Goal: Browse casually: Explore the website without a specific task or goal

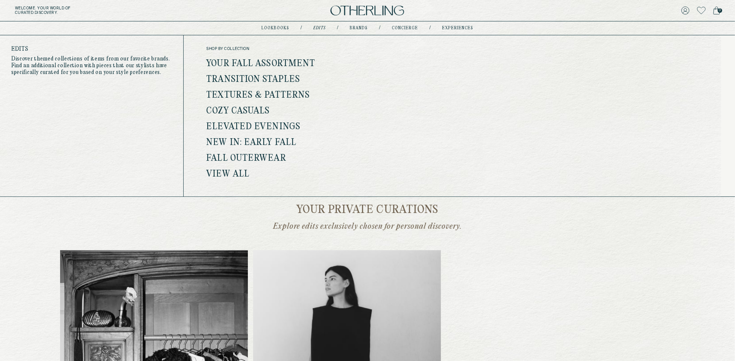
click at [324, 27] on link "Edits" at bounding box center [320, 28] width 12 height 4
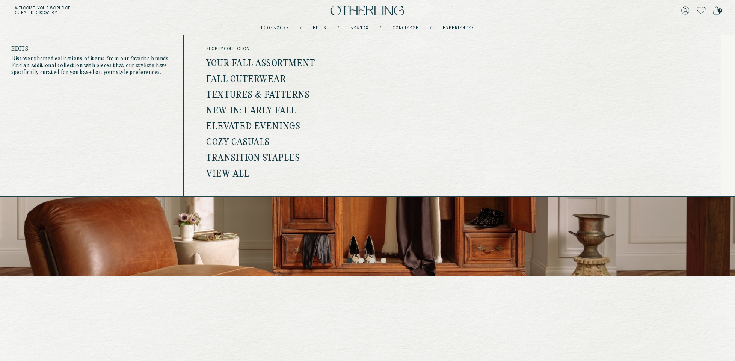
click at [236, 174] on link "View all" at bounding box center [227, 174] width 43 height 10
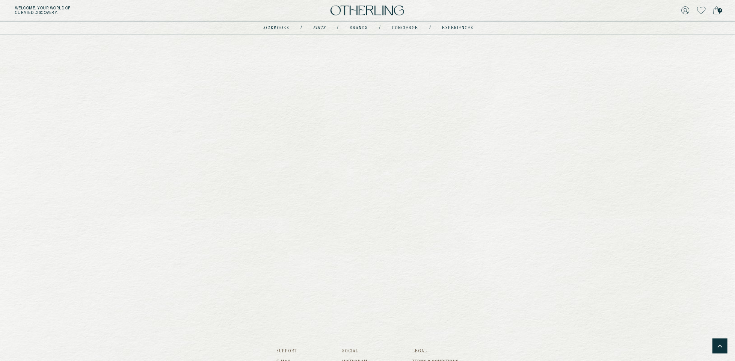
scroll to position [651, 0]
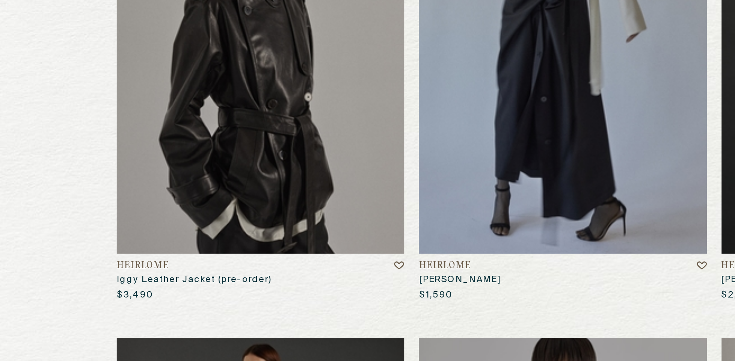
scroll to position [86, 0]
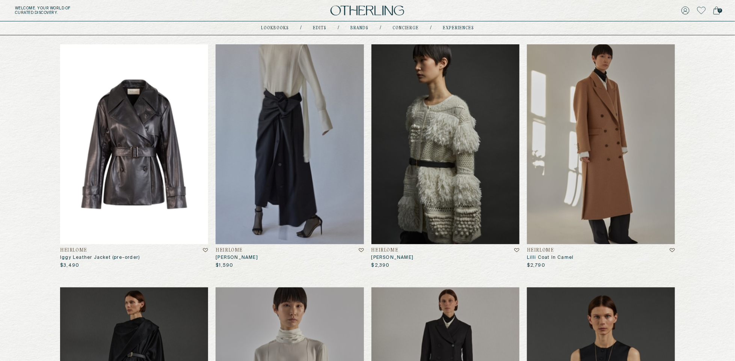
click at [185, 188] on img at bounding box center [134, 144] width 148 height 200
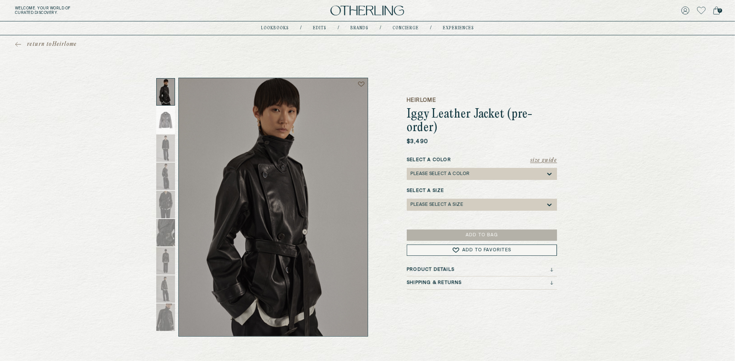
click at [503, 111] on h1 "Iggy Leather Jacket (pre-order)" at bounding box center [482, 121] width 150 height 27
click at [455, 268] on div "Product Details" at bounding box center [480, 269] width 146 height 5
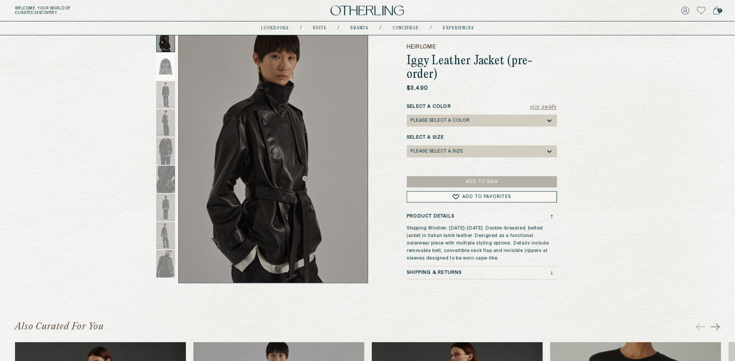
scroll to position [54, 0]
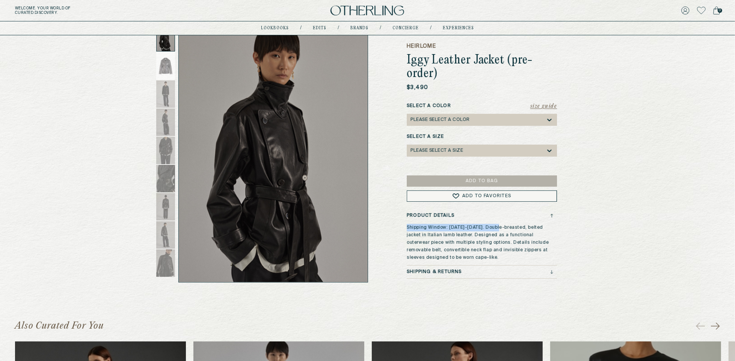
drag, startPoint x: 408, startPoint y: 227, endPoint x: 498, endPoint y: 229, distance: 89.8
click at [497, 229] on span "Shipping Window: August 15-Sept 30th. Double-breasted, belted jacket in Italian…" at bounding box center [478, 242] width 142 height 35
click at [555, 213] on div "Heirlome Iggy Leather Jacket (pre-order) $3,490 Size Guide Select a Color Pleas…" at bounding box center [482, 153] width 150 height 259
click at [551, 213] on div "Heirlome Iggy Leather Jacket (pre-order) $3,490 Size Guide Select a Color Pleas…" at bounding box center [482, 153] width 150 height 259
click at [552, 216] on icon at bounding box center [551, 216] width 3 height 4
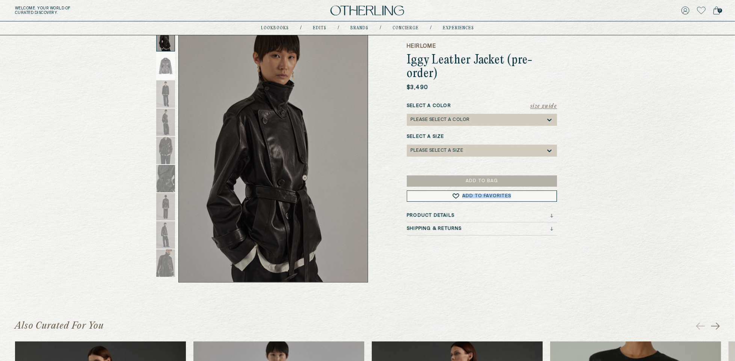
drag, startPoint x: 408, startPoint y: 206, endPoint x: 521, endPoint y: 204, distance: 112.7
click at [521, 204] on div "Heirlome Iggy Leather Jacket (pre-order) $3,490 Size Guide Select a Color Pleas…" at bounding box center [482, 153] width 150 height 259
click at [552, 215] on icon at bounding box center [552, 215] width 0 height 3
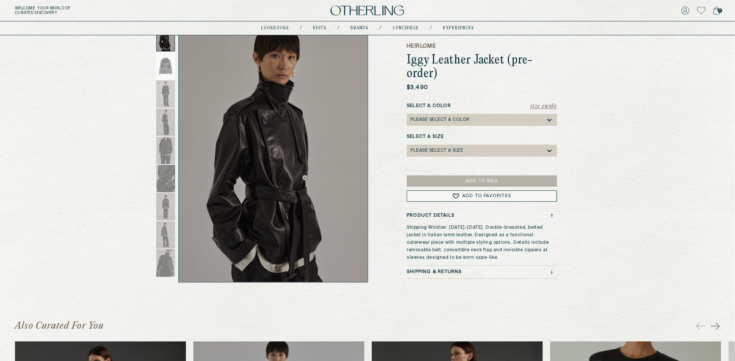
click at [550, 214] on icon at bounding box center [551, 216] width 3 height 4
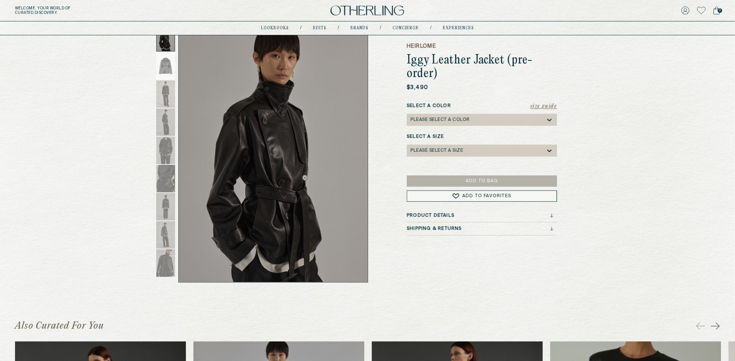
click at [474, 213] on div "Product Details" at bounding box center [480, 215] width 146 height 5
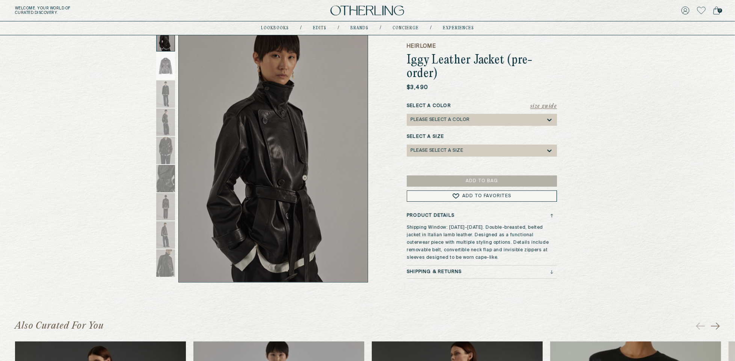
scroll to position [0, 0]
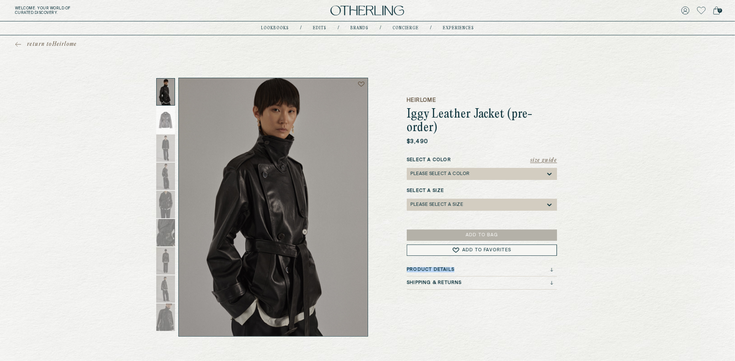
click at [487, 267] on div "Product Details" at bounding box center [480, 269] width 146 height 5
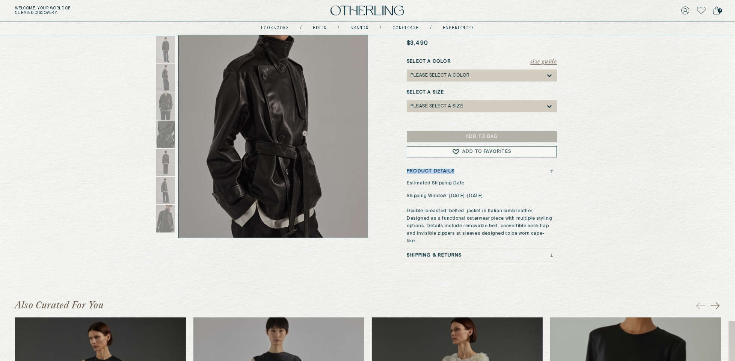
scroll to position [90, 0]
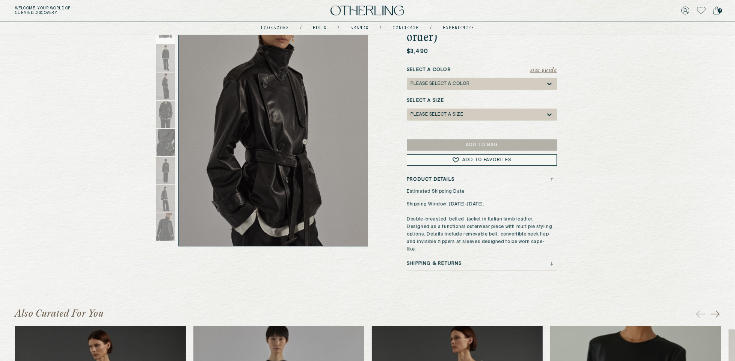
drag, startPoint x: 431, startPoint y: 219, endPoint x: 659, endPoint y: 197, distance: 228.7
click at [659, 197] on div "return to Heirlome Heirlome Iggy Leather Jacket (pre-order) $3,490 Size Guide S…" at bounding box center [367, 107] width 735 height 325
click at [387, 181] on div "Heirlome Iggy Leather Jacket (pre-order) $3,490 Size Guide Select a Color Pleas…" at bounding box center [367, 129] width 391 height 283
drag, startPoint x: 462, startPoint y: 193, endPoint x: 589, endPoint y: 193, distance: 127.3
click at [589, 193] on div "return to Heirlome Heirlome Iggy Leather Jacket (pre-order) $3,490 Size Guide S…" at bounding box center [367, 107] width 735 height 325
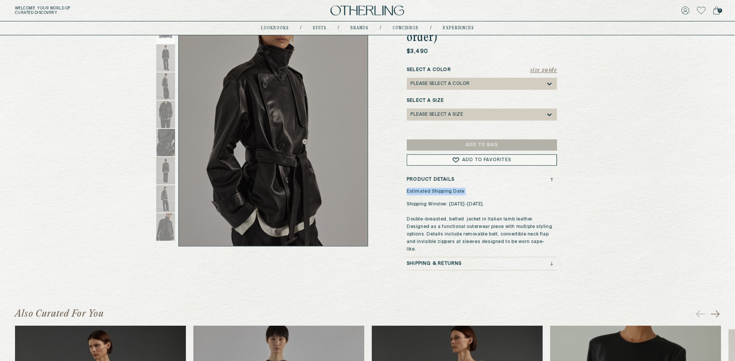
click at [589, 193] on div "return to Heirlome Heirlome Iggy Leather Jacket (pre-order) $3,490 Size Guide S…" at bounding box center [367, 107] width 735 height 325
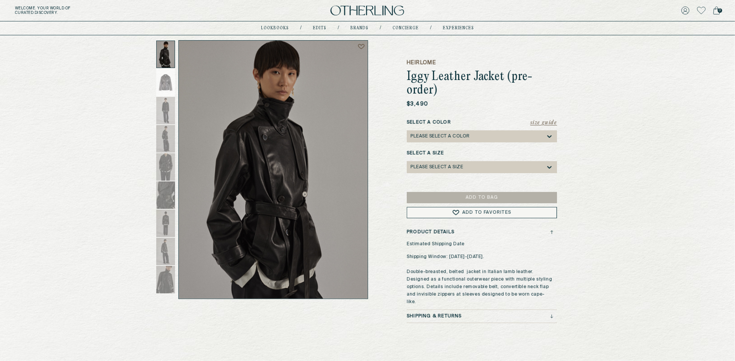
scroll to position [35, 0]
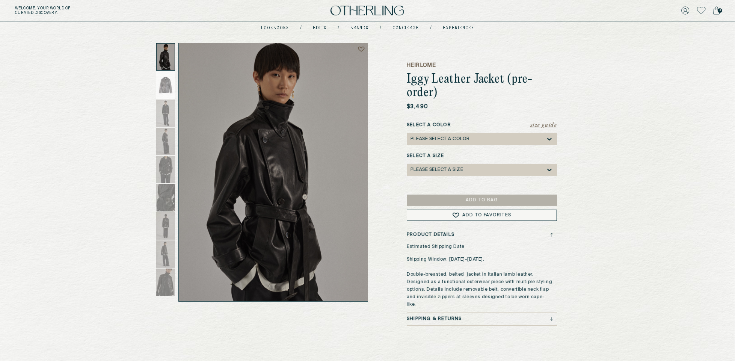
drag, startPoint x: 417, startPoint y: 255, endPoint x: 483, endPoint y: 255, distance: 66.1
click at [483, 255] on p "Estimated Shipping Date Shipping Window: August 15-Sept 30th. Double-breasted, …" at bounding box center [480, 275] width 146 height 65
drag, startPoint x: 445, startPoint y: 261, endPoint x: 553, endPoint y: 261, distance: 107.4
click at [553, 261] on div "Product Details Estimated Shipping Date Shipping Window: August 15-Sept 30th. D…" at bounding box center [482, 272] width 150 height 80
click at [475, 266] on p "Shipping Window: August 15-Sept 30th. Double-breasted, belted jacket in Italian…" at bounding box center [480, 282] width 146 height 53
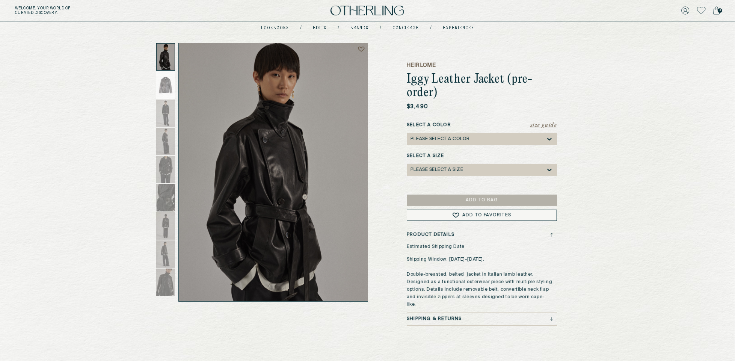
click at [407, 254] on p "Estimated Shipping Date Shipping Window: August 15-Sept 30th. Double-breasted, …" at bounding box center [480, 275] width 146 height 65
drag, startPoint x: 408, startPoint y: 261, endPoint x: 587, endPoint y: 254, distance: 179.3
click at [587, 254] on div "return to Heirlome Heirlome Iggy Leather Jacket (pre-order) $3,490 Size Guide S…" at bounding box center [367, 162] width 735 height 325
click at [442, 270] on p "Shipping Window: August 15-Sept 30th. Double-breasted, belted jacket in Italian…" at bounding box center [480, 282] width 146 height 53
drag, startPoint x: 460, startPoint y: 72, endPoint x: 522, endPoint y: 72, distance: 62.4
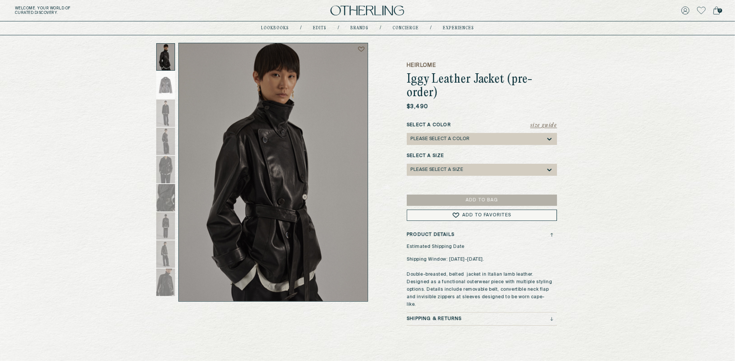
click at [522, 72] on div "Heirlome Iggy Leather Jacket (pre-order)" at bounding box center [482, 81] width 150 height 38
click at [512, 74] on h1 "Iggy Leather Jacket (pre-order)" at bounding box center [482, 86] width 150 height 27
drag, startPoint x: 498, startPoint y: 74, endPoint x: 575, endPoint y: 74, distance: 76.6
click at [575, 74] on div "return to Heirlome Heirlome Iggy Leather Jacket (pre-order) $3,490 Size Guide S…" at bounding box center [367, 162] width 735 height 325
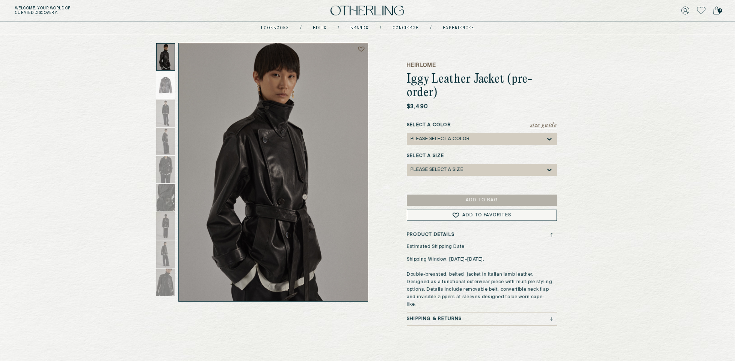
click at [417, 73] on h1 "Iggy Leather Jacket (pre-order)" at bounding box center [482, 86] width 150 height 27
click at [502, 77] on h1 "Iggy Leather Jacket (pre-order)" at bounding box center [482, 86] width 150 height 27
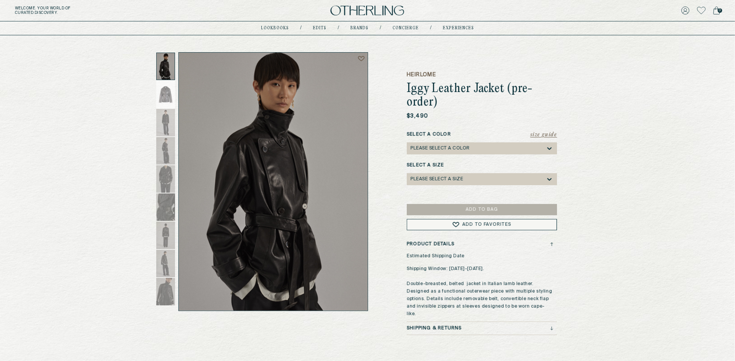
scroll to position [23, 0]
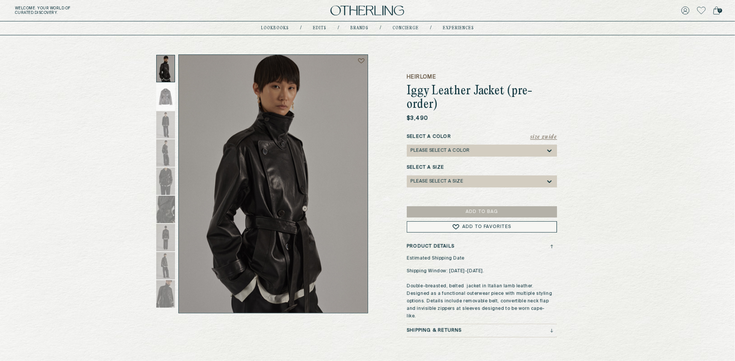
drag, startPoint x: 410, startPoint y: 92, endPoint x: 562, endPoint y: 92, distance: 152.1
click at [563, 92] on div "Heirlome Iggy Leather Jacket (pre-order) $3,490 Size Guide Select a Color Pleas…" at bounding box center [367, 195] width 391 height 283
click at [364, 12] on img at bounding box center [368, 11] width 74 height 10
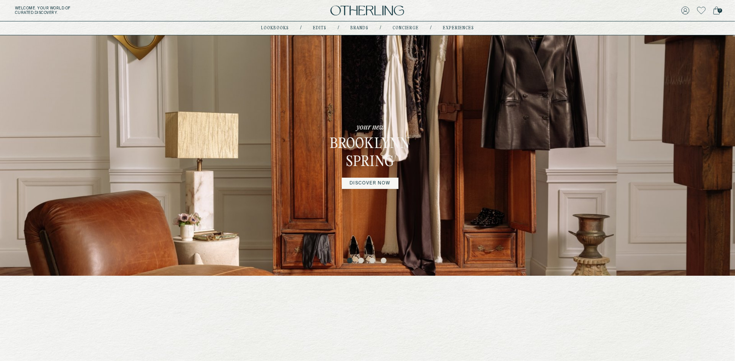
click at [383, 258] on button "4" at bounding box center [385, 262] width 8 height 8
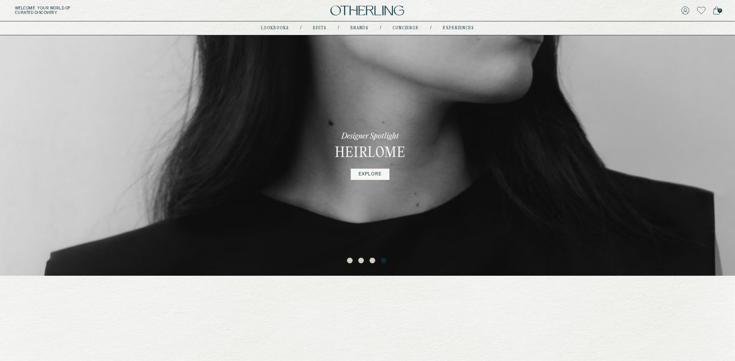
click at [371, 171] on link "EXPLORE" at bounding box center [370, 174] width 39 height 11
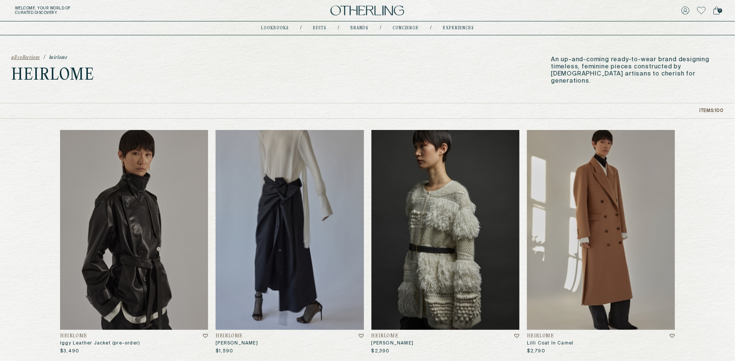
click at [705, 114] on div "Items: 100" at bounding box center [367, 111] width 735 height 16
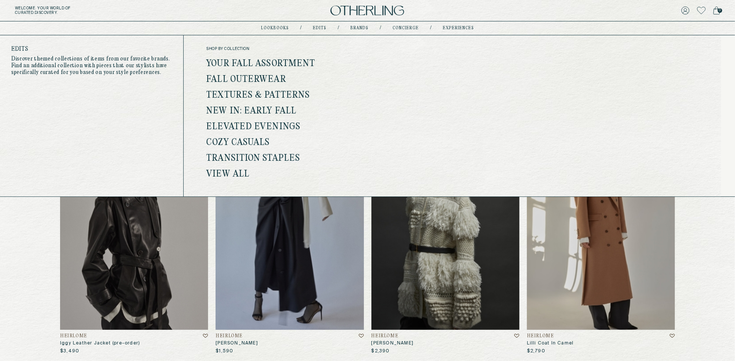
click at [228, 173] on link "View all" at bounding box center [227, 174] width 43 height 10
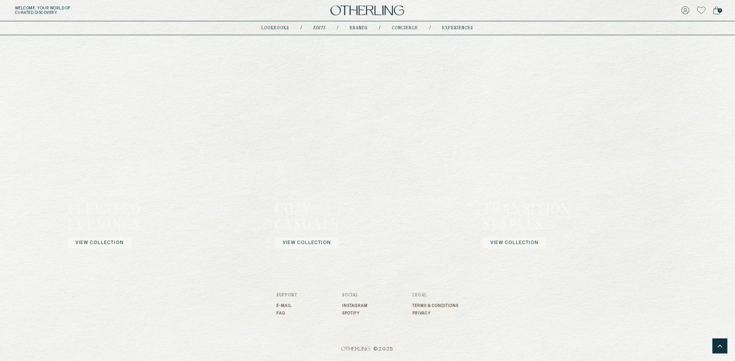
scroll to position [933, 0]
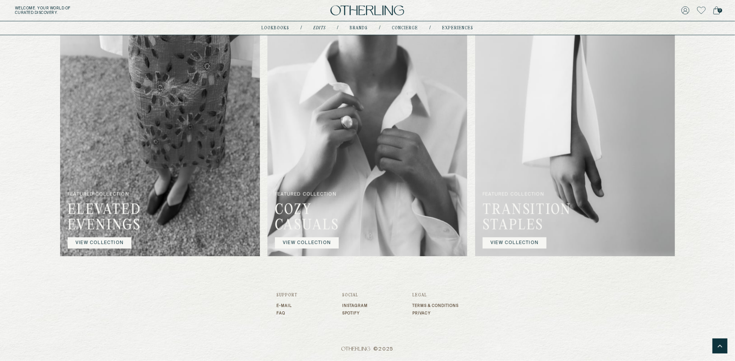
click at [116, 244] on link "VIEW COLLECTION" at bounding box center [100, 242] width 64 height 11
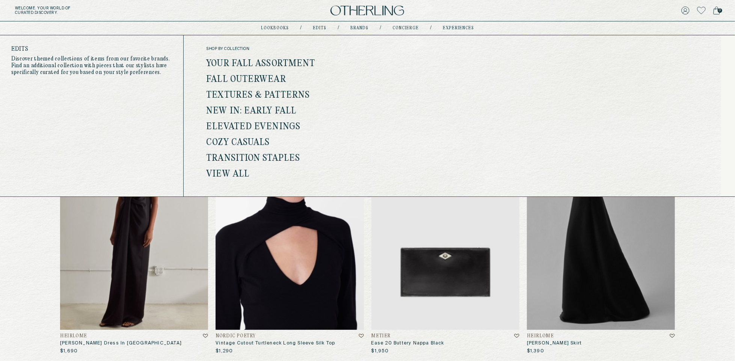
click at [243, 172] on link "View all" at bounding box center [227, 174] width 43 height 10
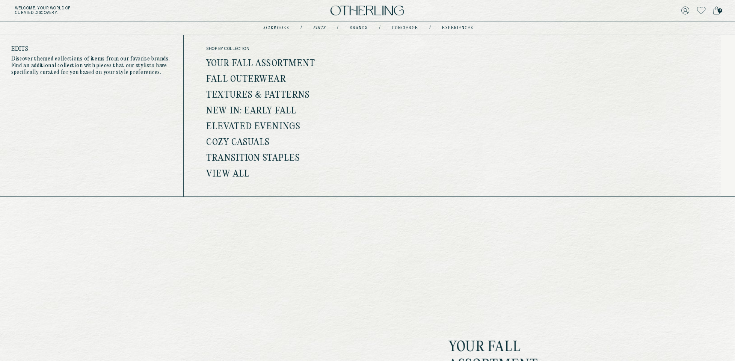
scroll to position [148, 0]
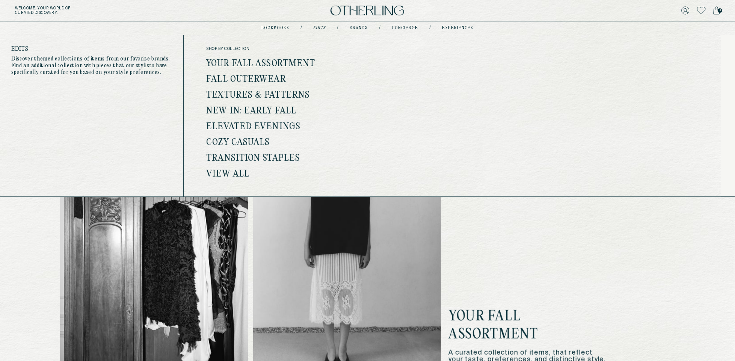
click at [245, 140] on link "Cozy Casuals" at bounding box center [237, 143] width 63 height 10
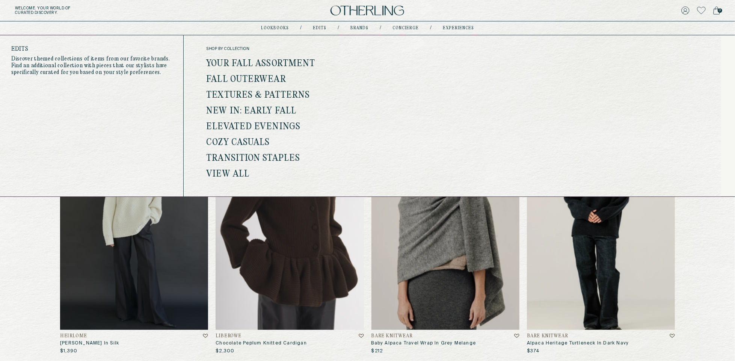
click at [276, 123] on link "Elevated Evenings" at bounding box center [253, 127] width 94 height 10
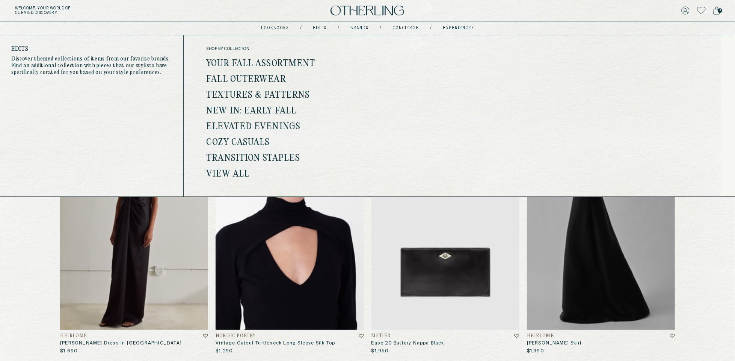
click at [268, 109] on link "New In: Early Fall" at bounding box center [251, 111] width 90 height 10
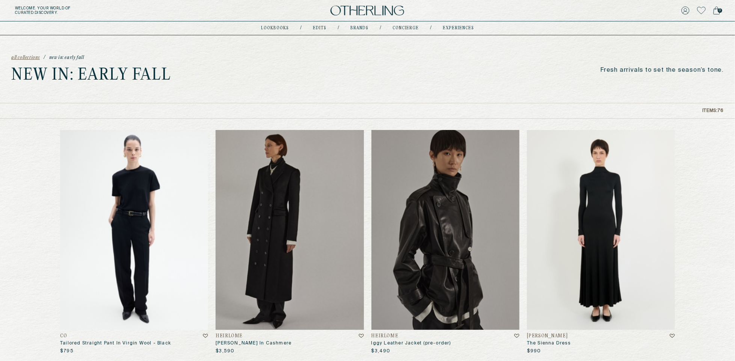
click at [367, 16] on div "Welcome . Your world of curated discovery. 0" at bounding box center [367, 10] width 735 height 21
click at [351, 11] on img at bounding box center [368, 11] width 74 height 10
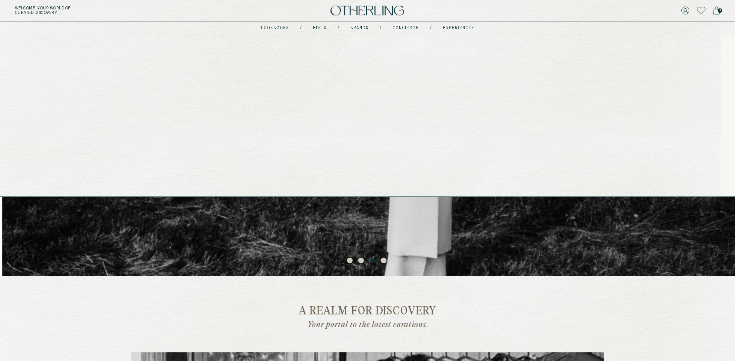
click at [363, 27] on link "Brands" at bounding box center [359, 28] width 18 height 4
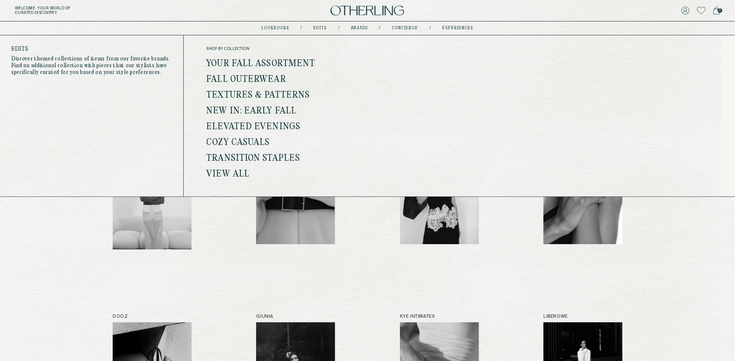
click at [269, 79] on link "Fall Outerwear" at bounding box center [246, 80] width 80 height 10
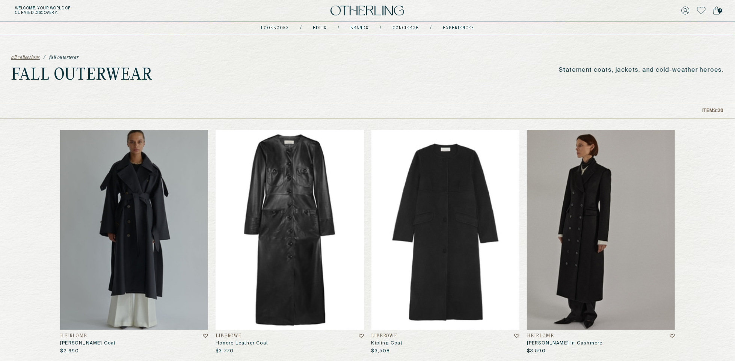
drag, startPoint x: 61, startPoint y: 74, endPoint x: 437, endPoint y: 64, distance: 376.5
click at [437, 63] on div "all collections / Fall Outerwear Fall Outerwear Statement coats, jackets, and c…" at bounding box center [367, 69] width 735 height 68
click at [432, 116] on div "Items: 28" at bounding box center [367, 111] width 735 height 16
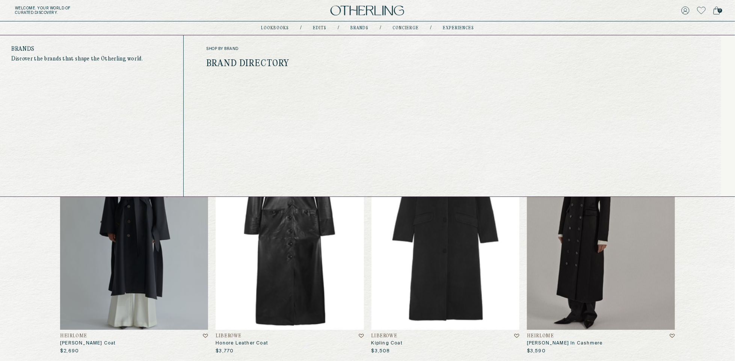
click at [358, 29] on link "Brands" at bounding box center [359, 28] width 18 height 4
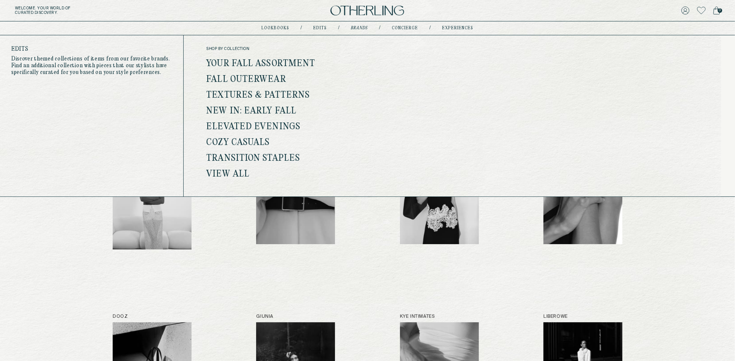
click at [247, 108] on link "New In: Early Fall" at bounding box center [251, 111] width 90 height 10
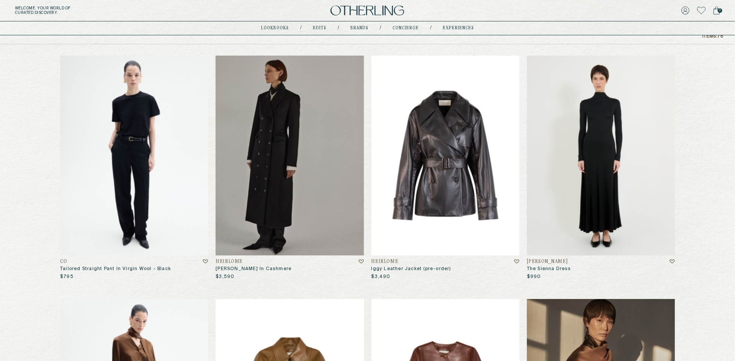
scroll to position [82, 0]
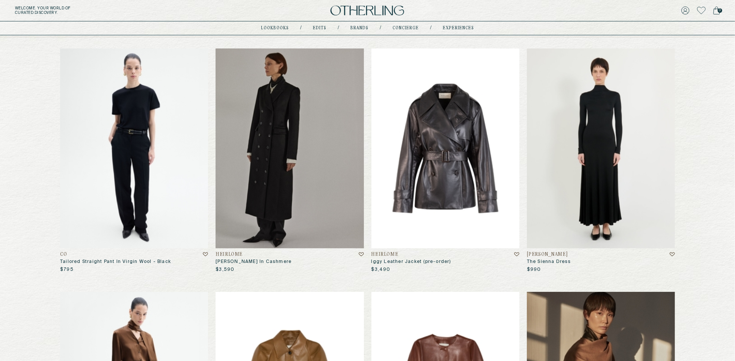
click at [404, 182] on img at bounding box center [445, 148] width 148 height 200
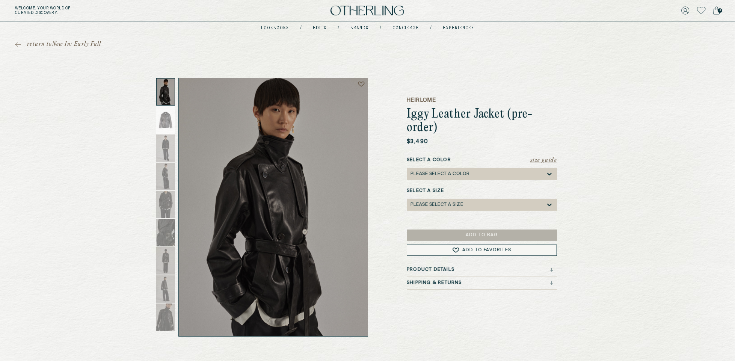
click at [486, 170] on div "Please select a Color" at bounding box center [478, 174] width 135 height 12
click at [446, 186] on div "Black" at bounding box center [481, 185] width 141 height 5
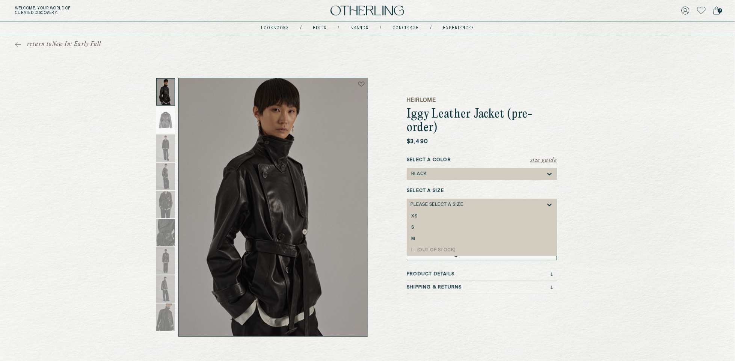
click at [468, 208] on div "Please select a Size" at bounding box center [478, 205] width 135 height 12
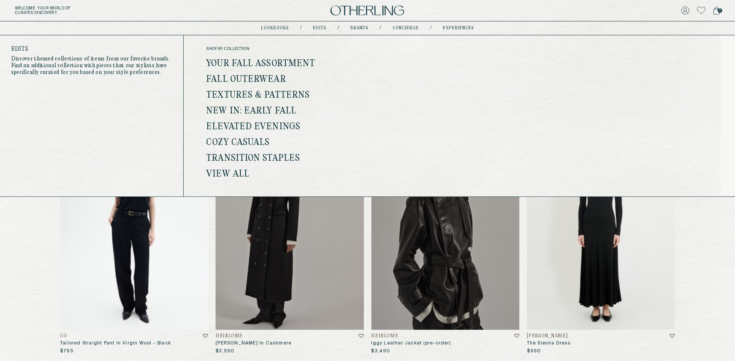
click at [242, 96] on link "Textures & Patterns" at bounding box center [258, 96] width 104 height 10
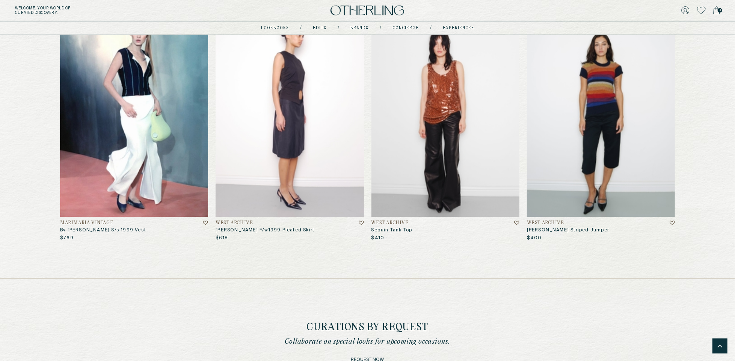
scroll to position [3184, 0]
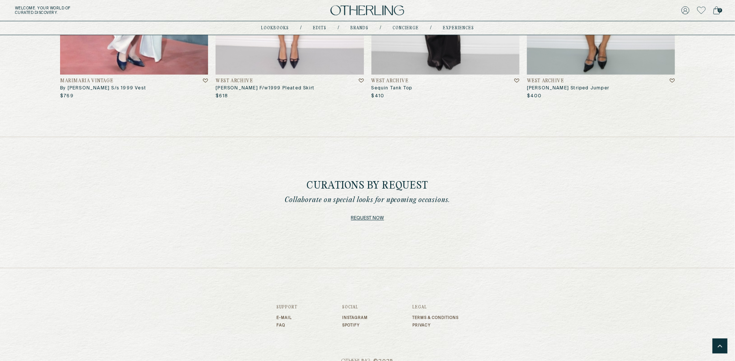
click at [363, 142] on div "Curations by Request Collaborate on special looks for upcoming occasions. Reque…" at bounding box center [367, 202] width 735 height 131
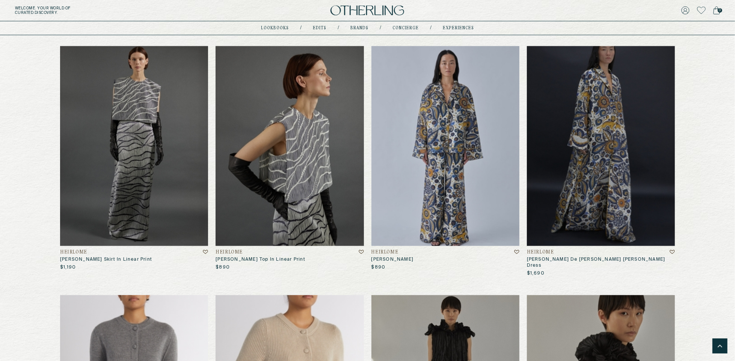
scroll to position [0, 0]
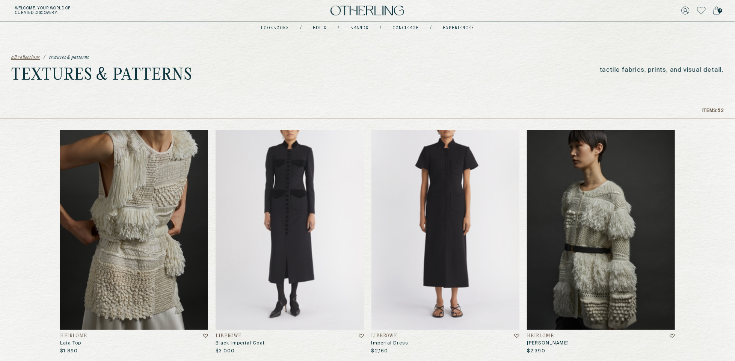
click at [336, 18] on div "Welcome . Your world of curated discovery. 0" at bounding box center [367, 10] width 735 height 21
click at [352, 15] on img at bounding box center [368, 11] width 74 height 10
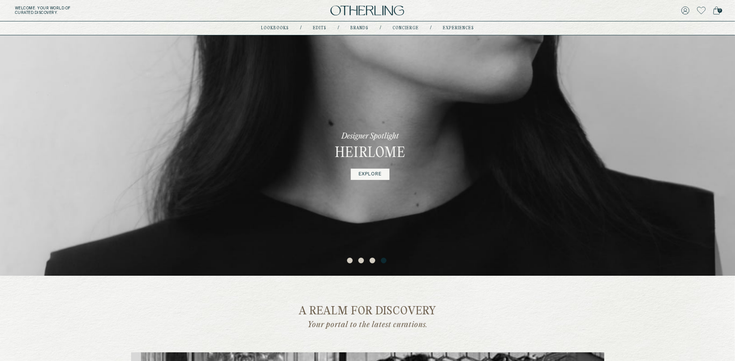
scroll to position [2, 0]
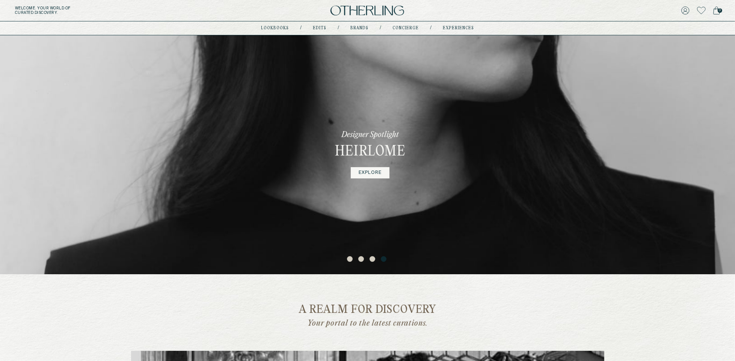
click at [371, 261] on button "3" at bounding box center [374, 260] width 8 height 8
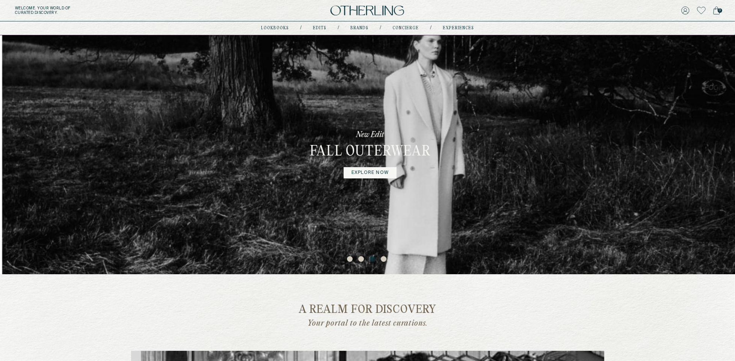
click at [360, 260] on button "2" at bounding box center [362, 260] width 8 height 8
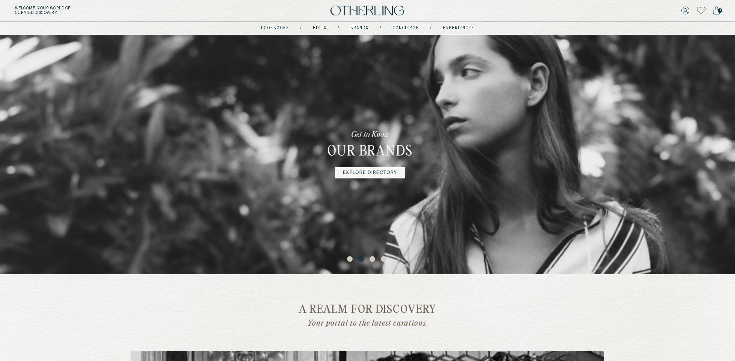
click at [348, 260] on button "1" at bounding box center [351, 260] width 8 height 8
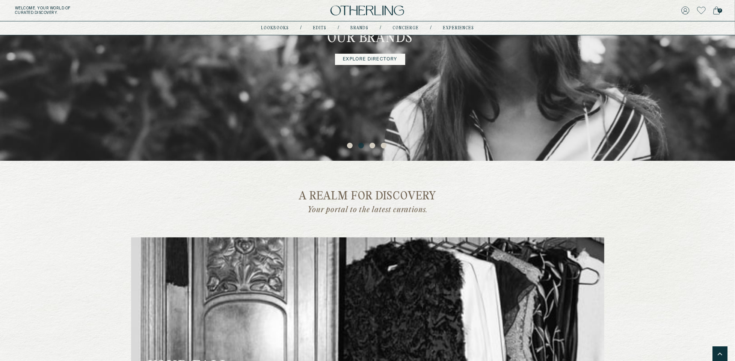
scroll to position [0, 0]
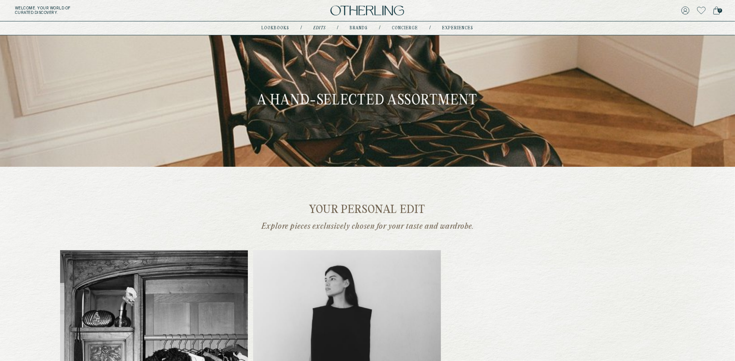
click at [363, 9] on img at bounding box center [368, 11] width 74 height 10
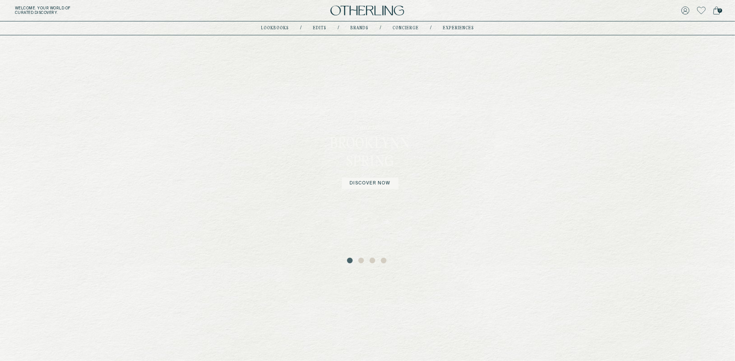
scroll to position [14, 0]
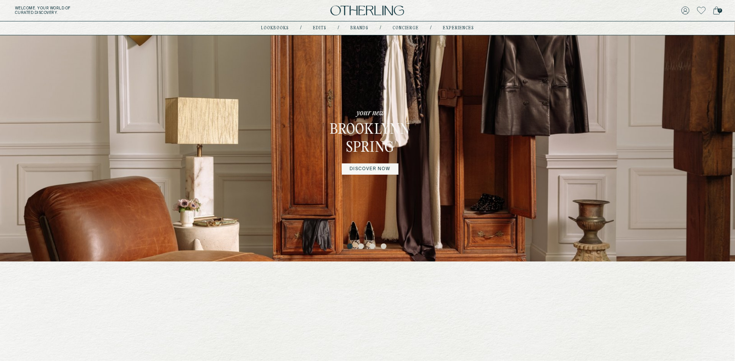
click at [362, 246] on button "2" at bounding box center [362, 247] width 8 height 8
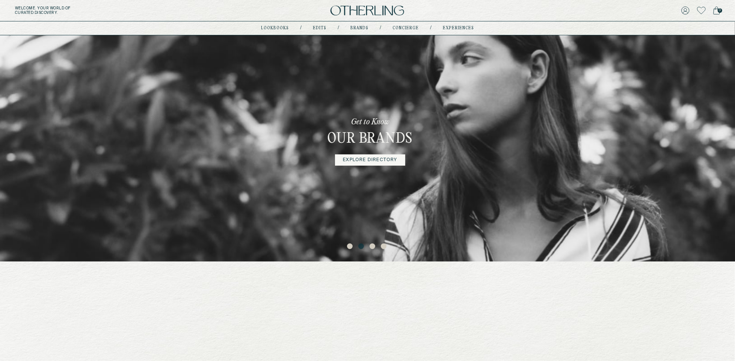
click at [373, 247] on button "3" at bounding box center [374, 247] width 8 height 8
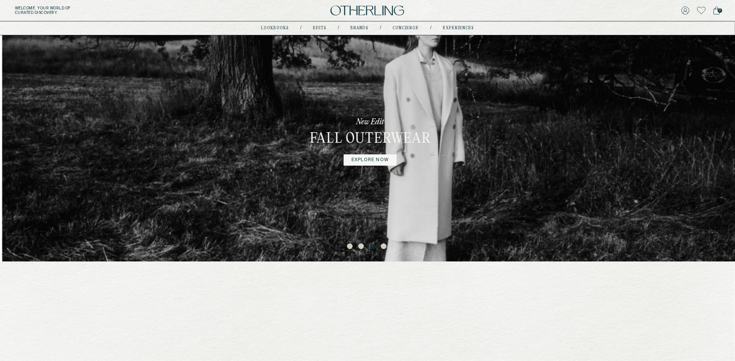
click at [382, 246] on button "4" at bounding box center [385, 247] width 8 height 8
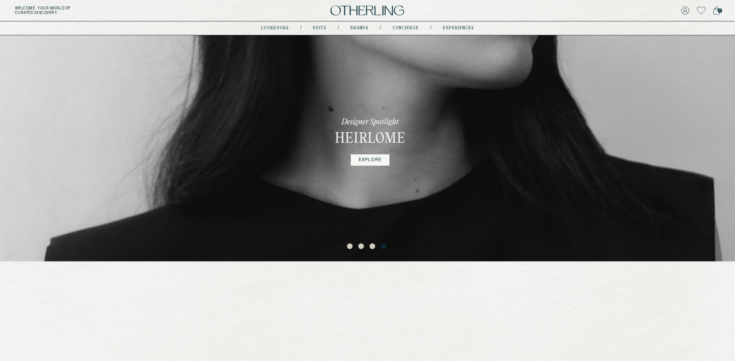
scroll to position [0, 0]
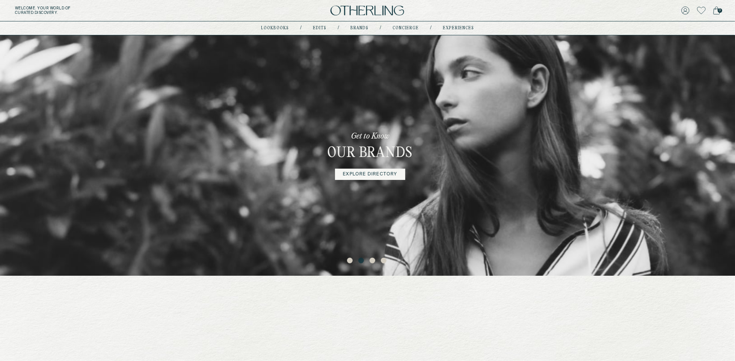
click at [371, 258] on button "3" at bounding box center [374, 262] width 8 height 8
